Goal: Task Accomplishment & Management: Use online tool/utility

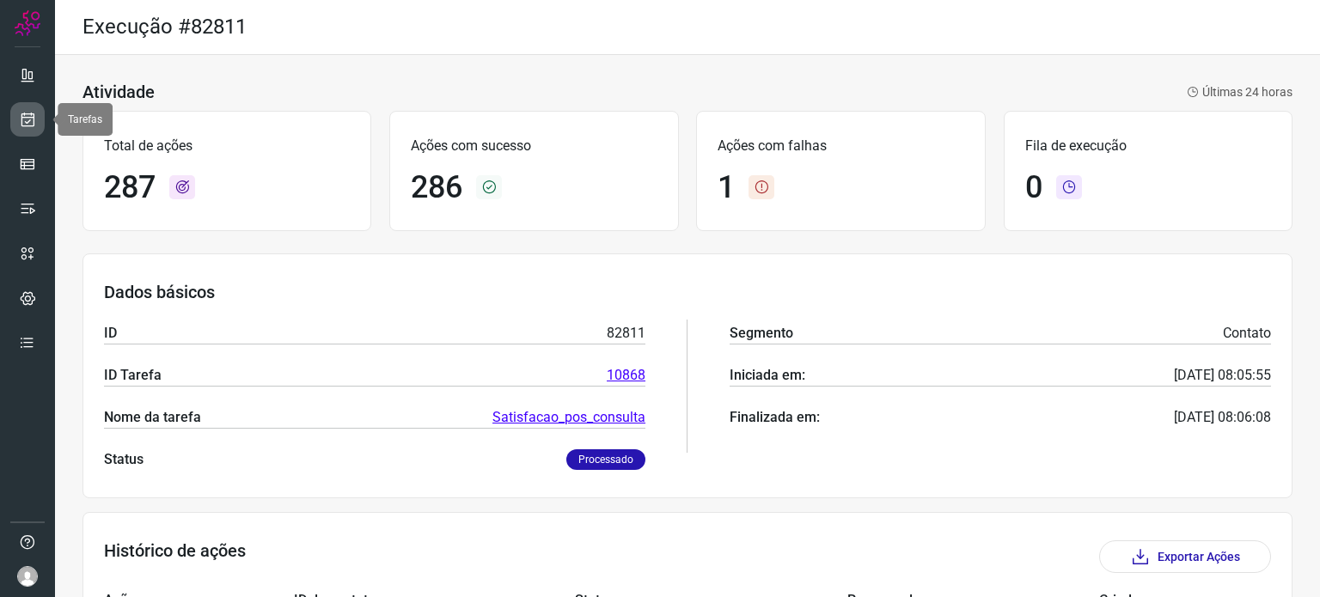
click at [34, 112] on icon at bounding box center [28, 119] width 18 height 17
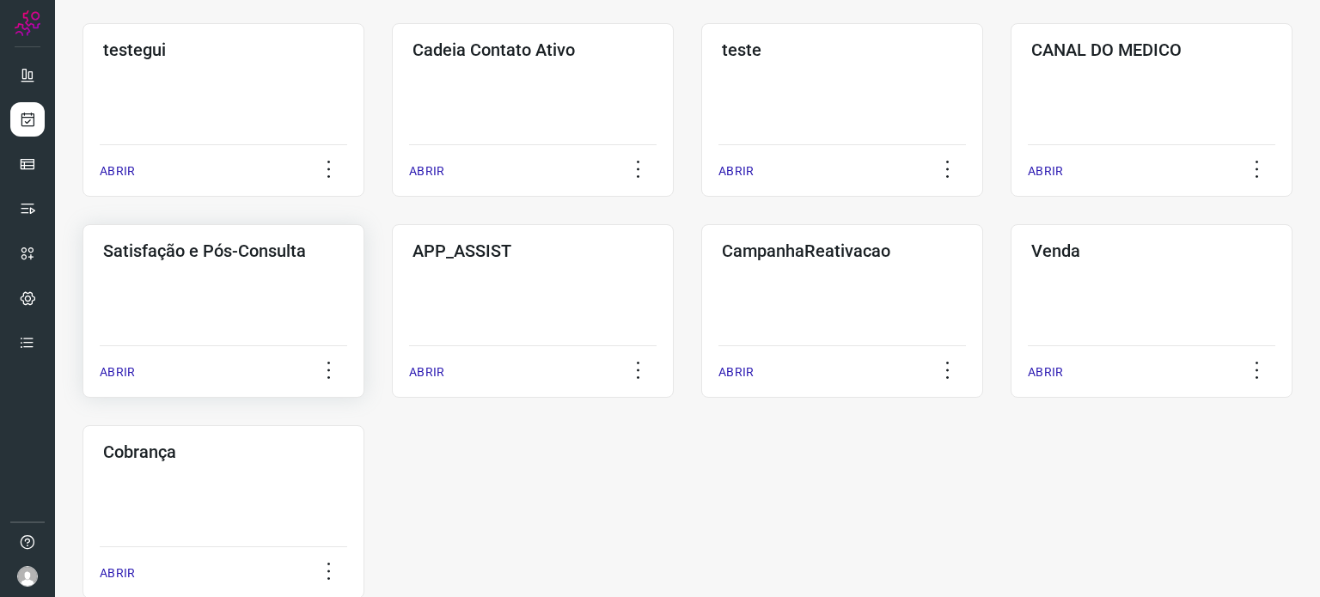
click at [392, 325] on div "Satisfação e Pós-Consulta ABRIR" at bounding box center [533, 311] width 282 height 174
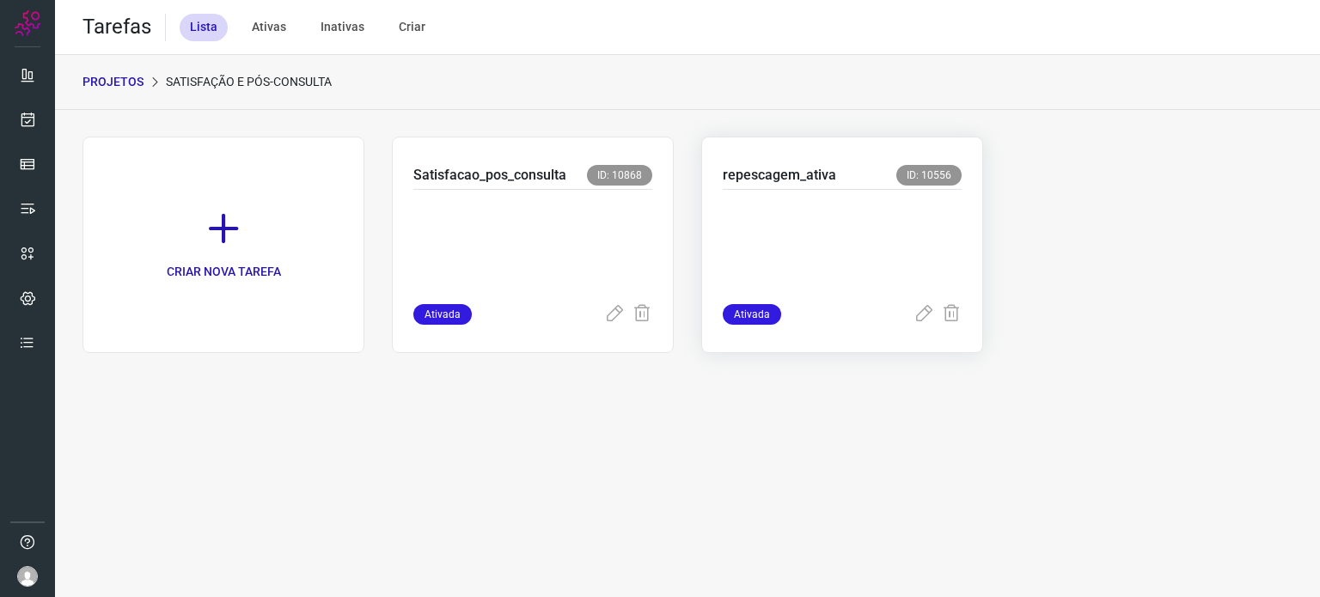
click at [807, 250] on p at bounding box center [842, 243] width 239 height 86
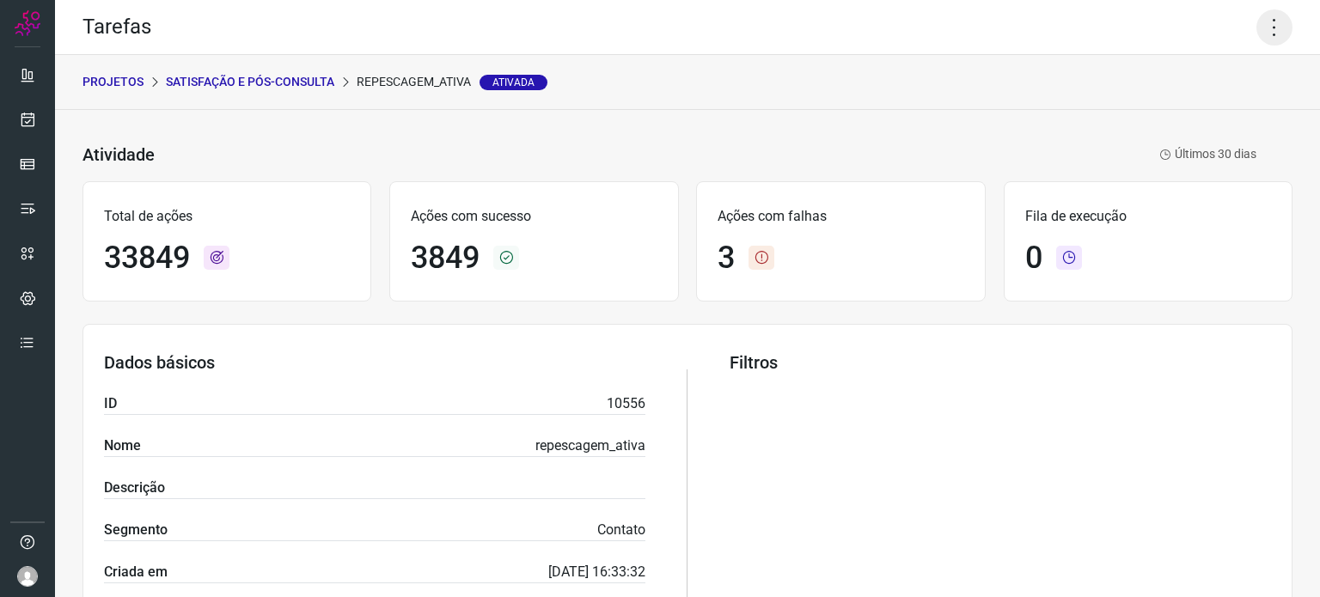
click at [1257, 30] on icon at bounding box center [1275, 27] width 36 height 36
click at [1180, 119] on li "Executar" at bounding box center [1200, 113] width 156 height 28
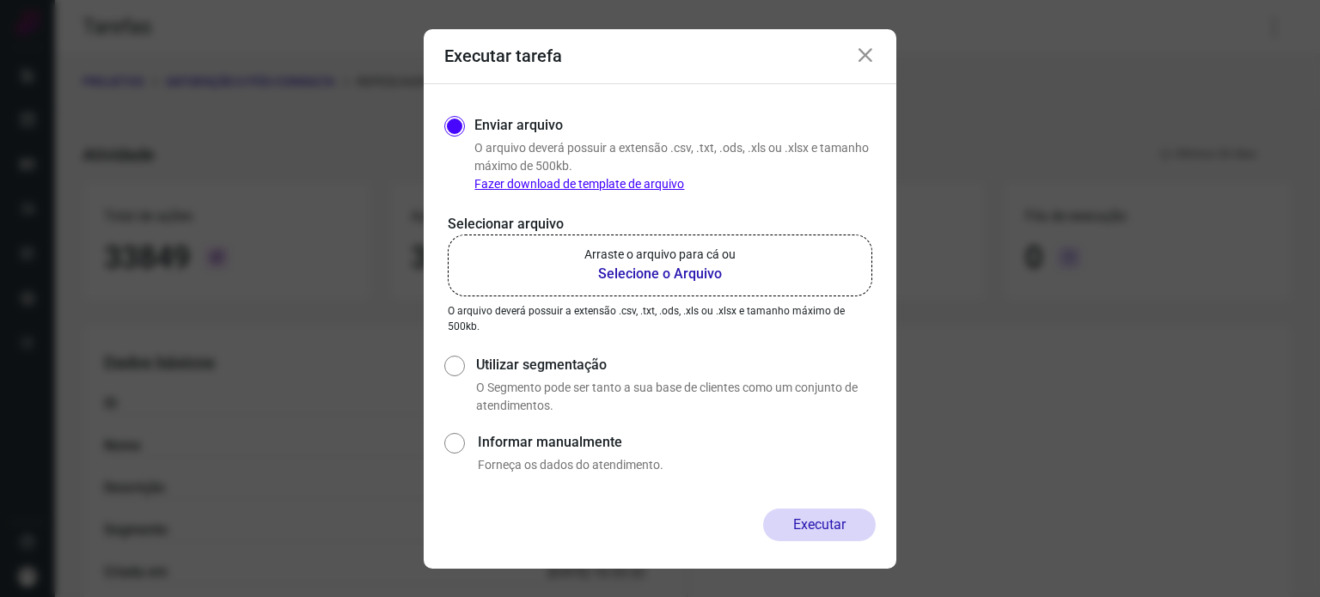
click at [576, 267] on label "Arraste o arquivo para cá ou Selecione o Arquivo" at bounding box center [660, 266] width 425 height 62
click at [0, 0] on input "Arraste o arquivo para cá ou Selecione o Arquivo" at bounding box center [0, 0] width 0 height 0
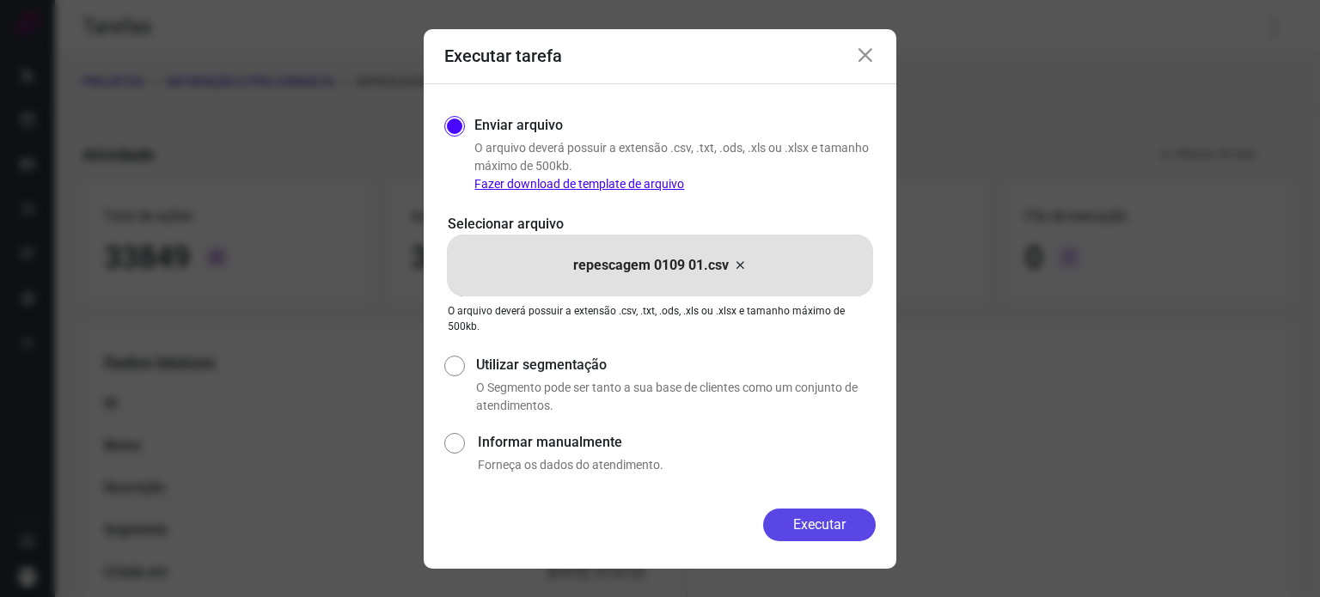
click at [846, 527] on button "Executar" at bounding box center [819, 525] width 113 height 33
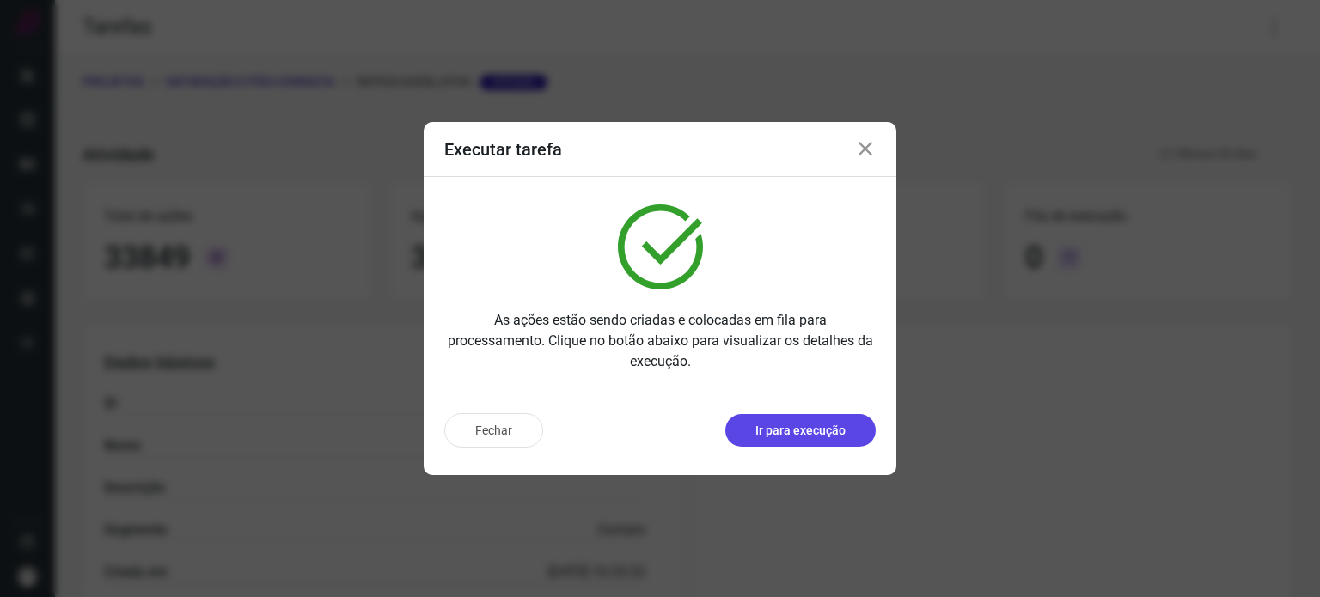
click at [814, 445] on button "Ir para execução" at bounding box center [800, 430] width 150 height 33
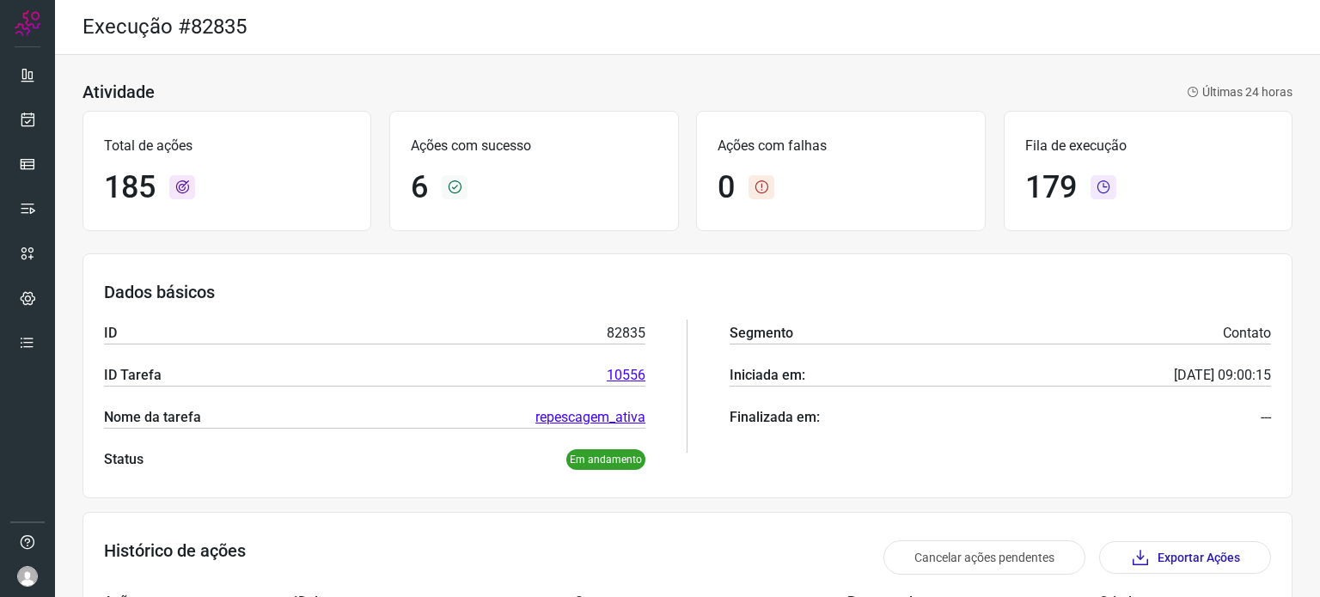
click at [629, 111] on div "Ações com sucesso 6" at bounding box center [533, 171] width 289 height 120
